Goal: Download file/media

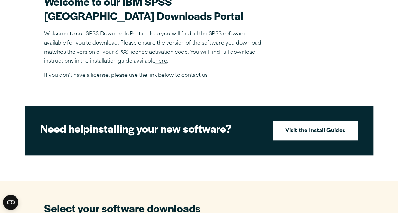
scroll to position [206, 0]
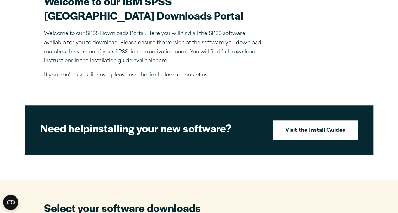
click at [161, 64] on link "here" at bounding box center [161, 61] width 12 height 5
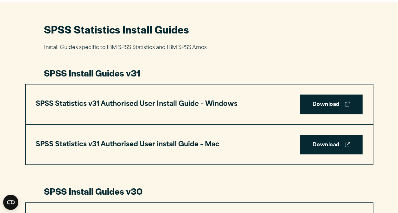
scroll to position [287, 0]
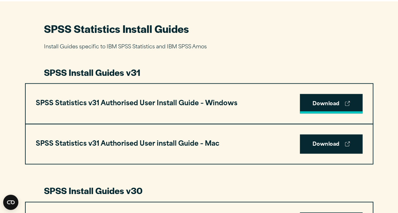
click at [336, 102] on link "Download" at bounding box center [331, 104] width 63 height 20
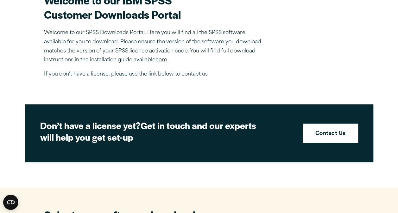
scroll to position [208, 0]
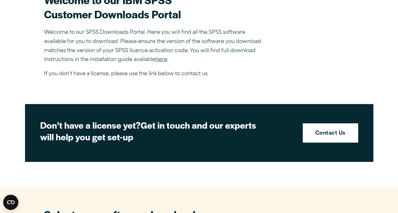
click at [161, 58] on link "here" at bounding box center [161, 59] width 12 height 5
